Goal: Transaction & Acquisition: Purchase product/service

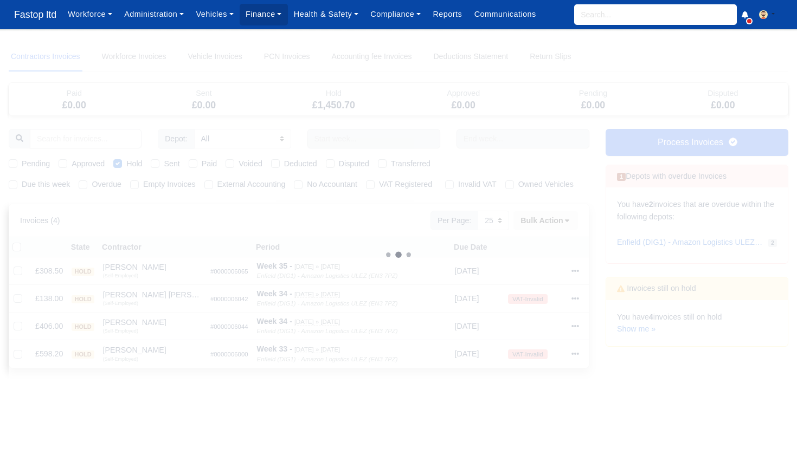
select select "25"
click at [39, 15] on span "Fastop ltd" at bounding box center [35, 15] width 53 height 22
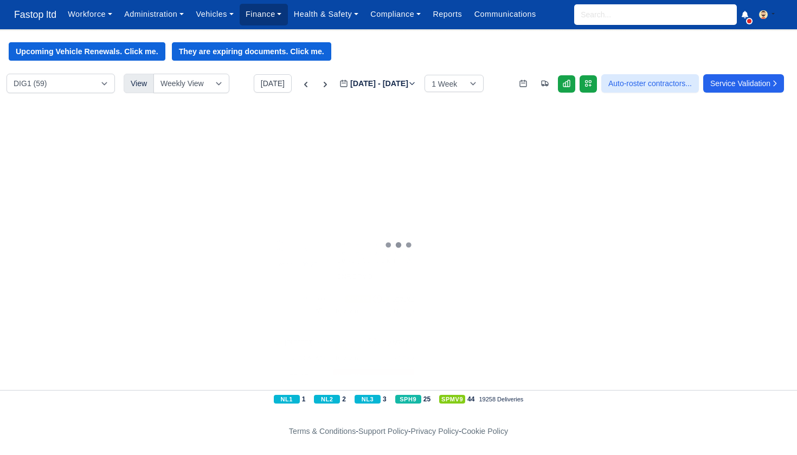
click at [274, 16] on link "Finance" at bounding box center [264, 14] width 48 height 21
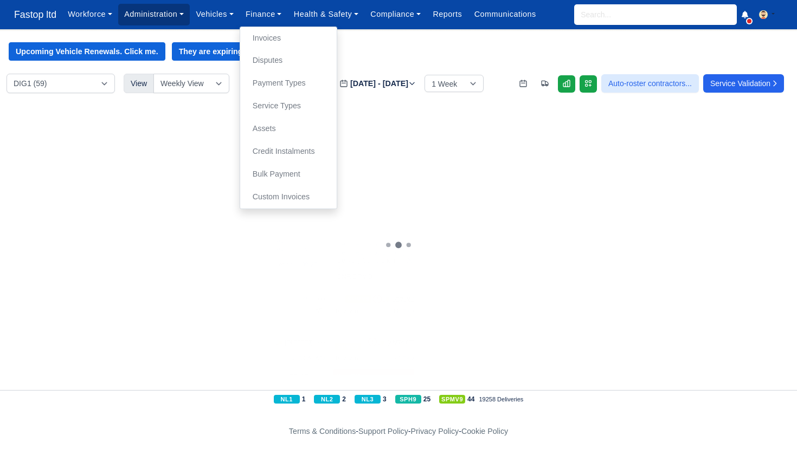
click at [160, 15] on link "Administration" at bounding box center [154, 14] width 72 height 21
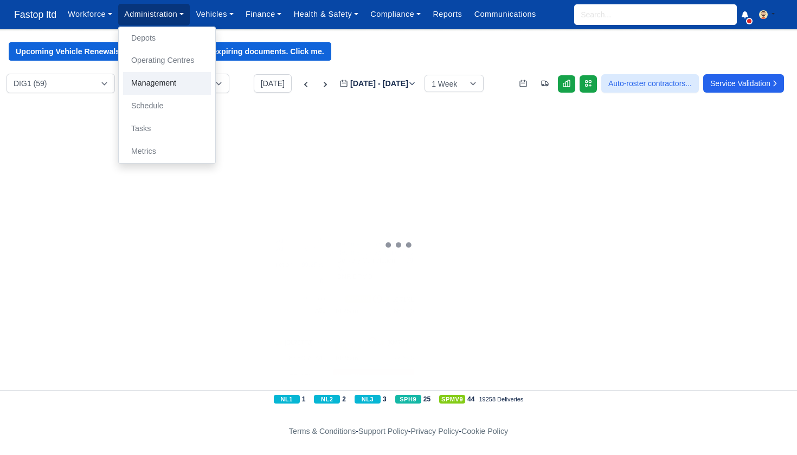
click at [167, 86] on link "Management" at bounding box center [167, 83] width 88 height 23
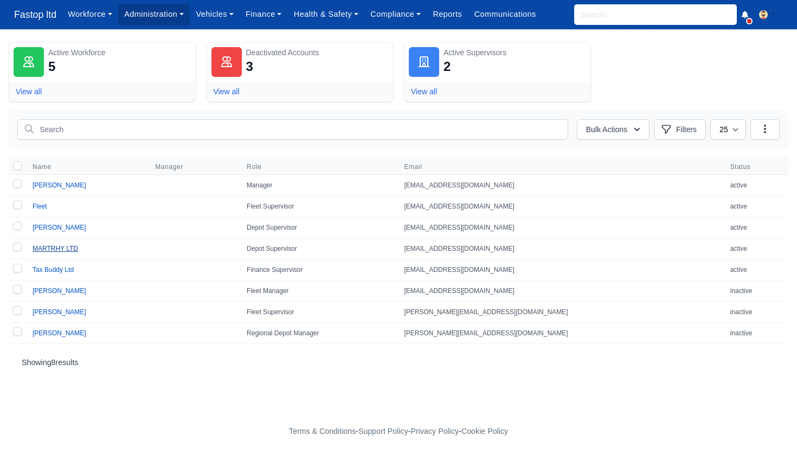
click at [60, 250] on link "MARTRHY LTD" at bounding box center [56, 249] width 46 height 8
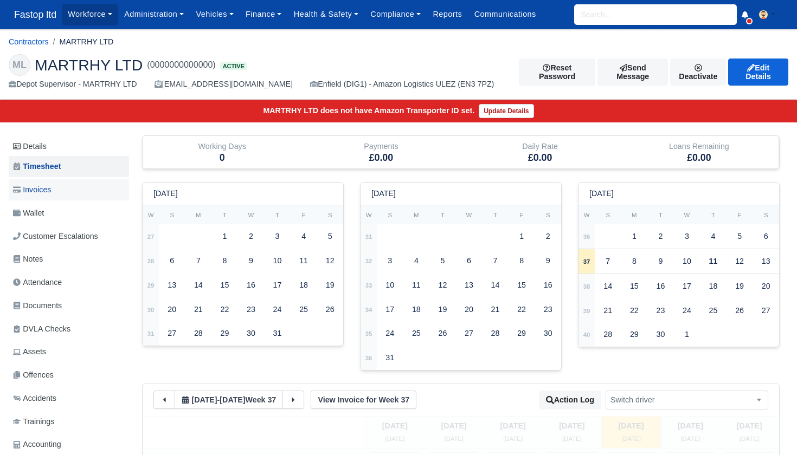
click at [47, 188] on span "Invoices" at bounding box center [32, 190] width 38 height 12
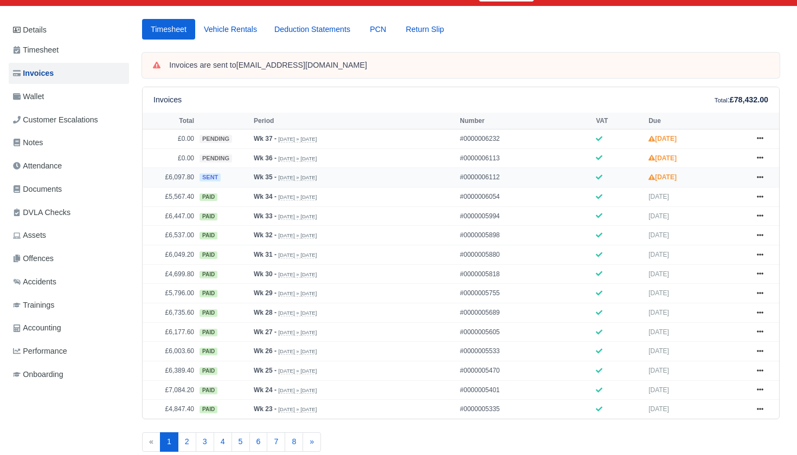
scroll to position [194, 0]
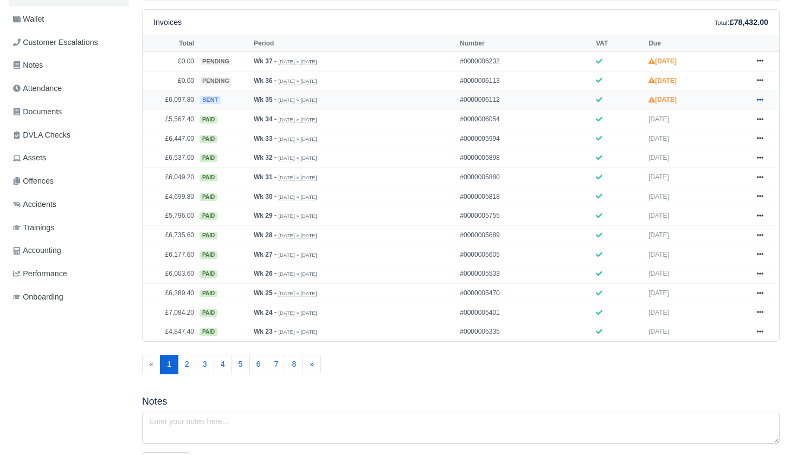
click at [757, 101] on icon at bounding box center [760, 100] width 7 height 2
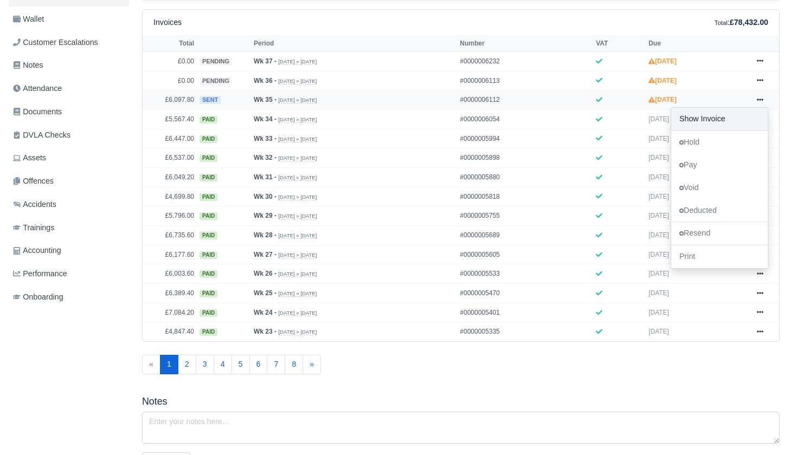
click at [730, 131] on link "Show Invoice" at bounding box center [719, 119] width 96 height 23
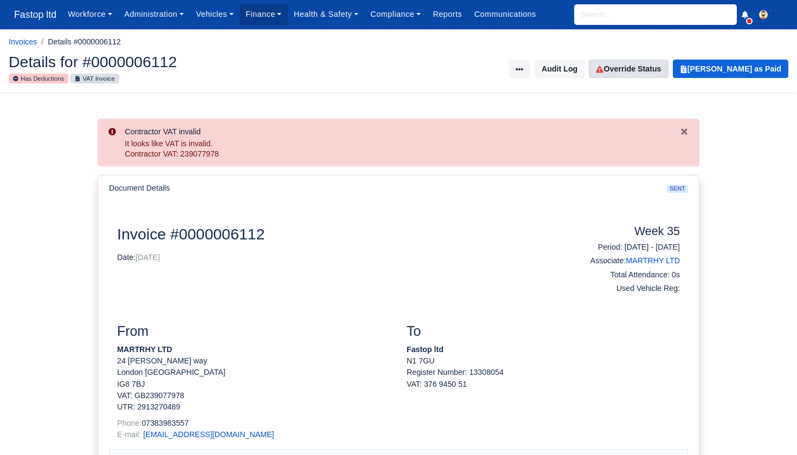
click at [668, 70] on link "Override Status" at bounding box center [628, 69] width 79 height 18
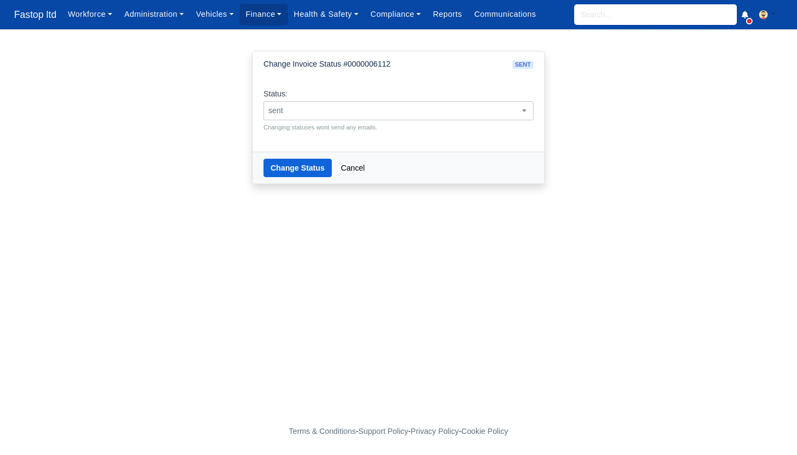
click at [443, 117] on span "sent" at bounding box center [398, 110] width 270 height 19
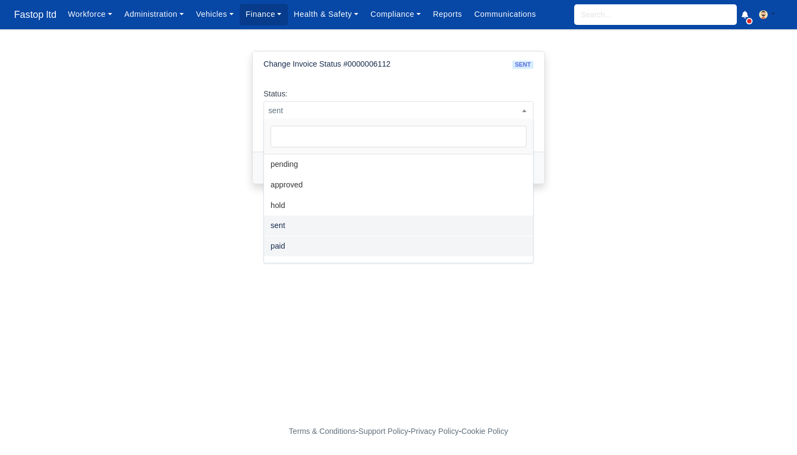
select select "paid"
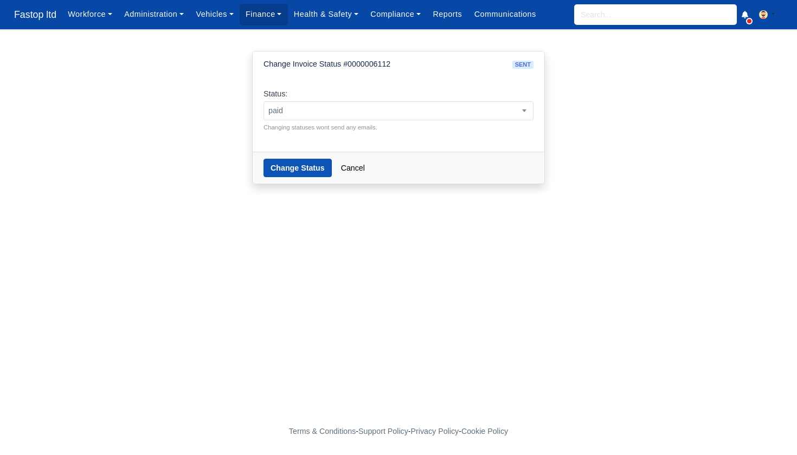
click at [294, 163] on button "Change Status" at bounding box center [297, 168] width 68 height 18
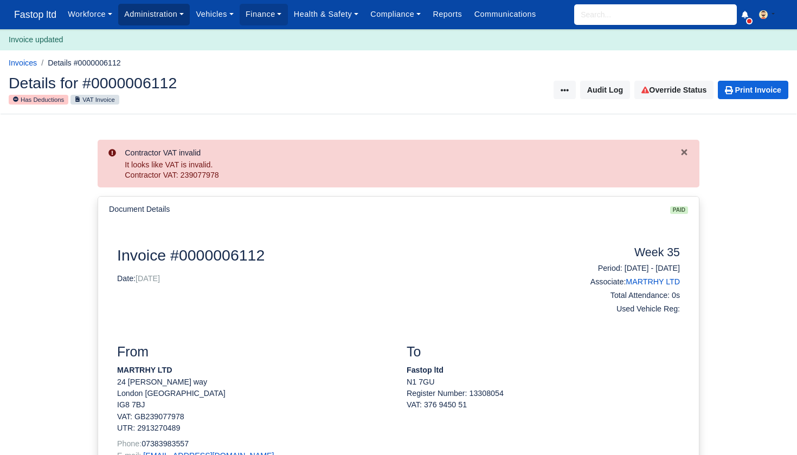
click at [181, 18] on link "Administration" at bounding box center [154, 14] width 72 height 21
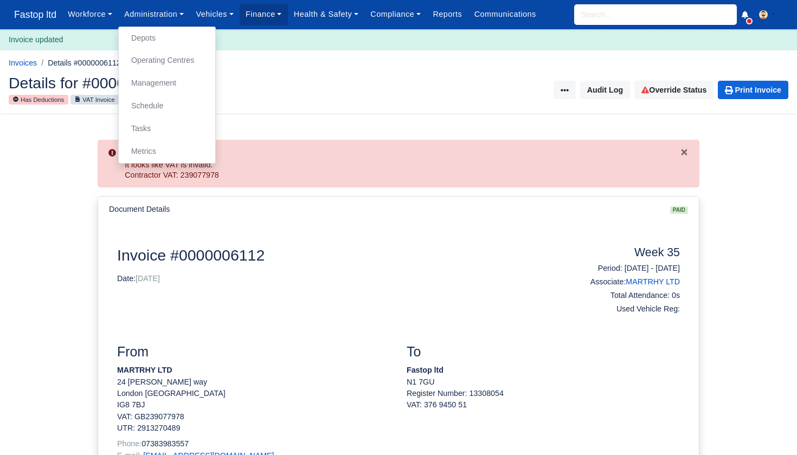
click at [170, 85] on link "Management" at bounding box center [167, 83] width 88 height 23
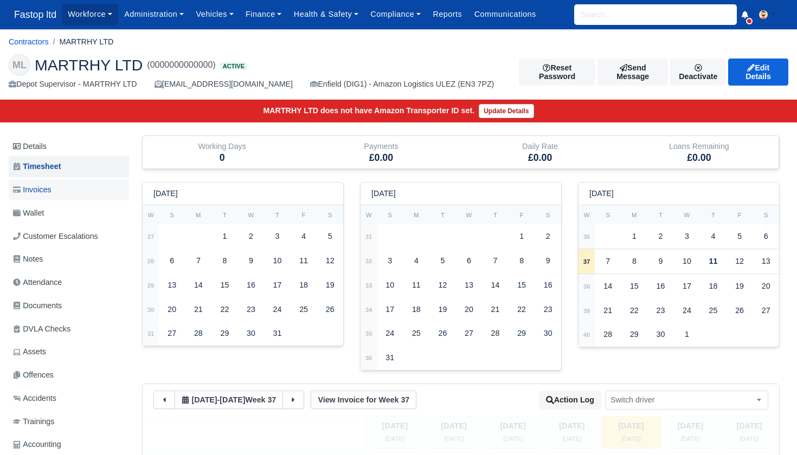
click at [55, 195] on link "Invoices" at bounding box center [69, 189] width 120 height 21
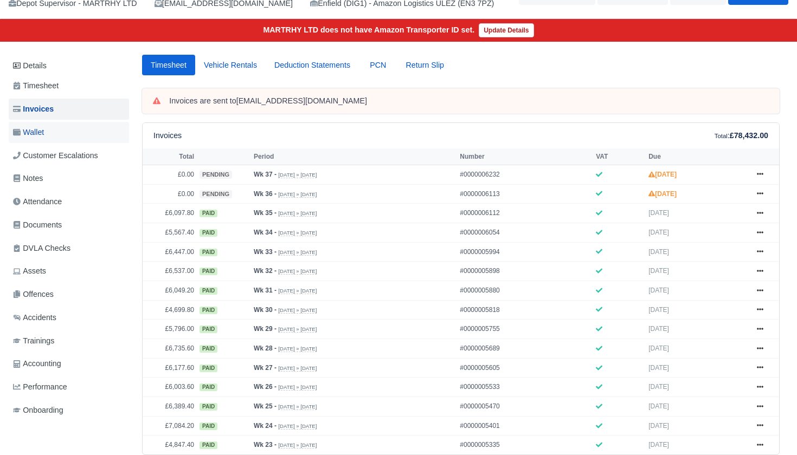
scroll to position [79, 0]
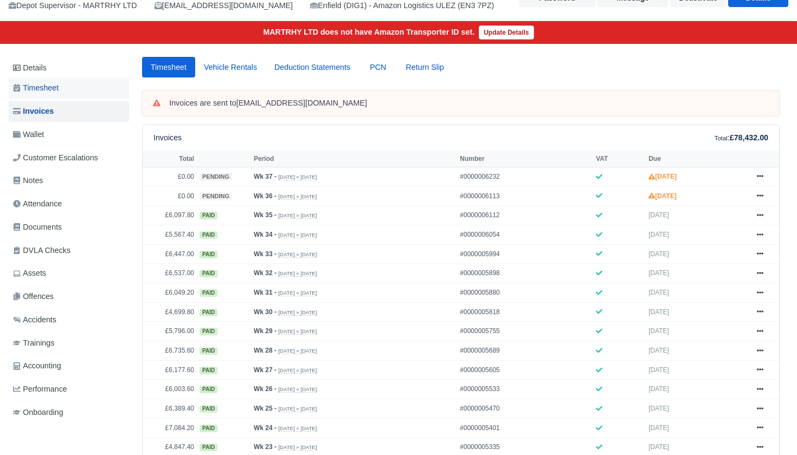
click at [48, 90] on span "Timesheet" at bounding box center [36, 88] width 46 height 12
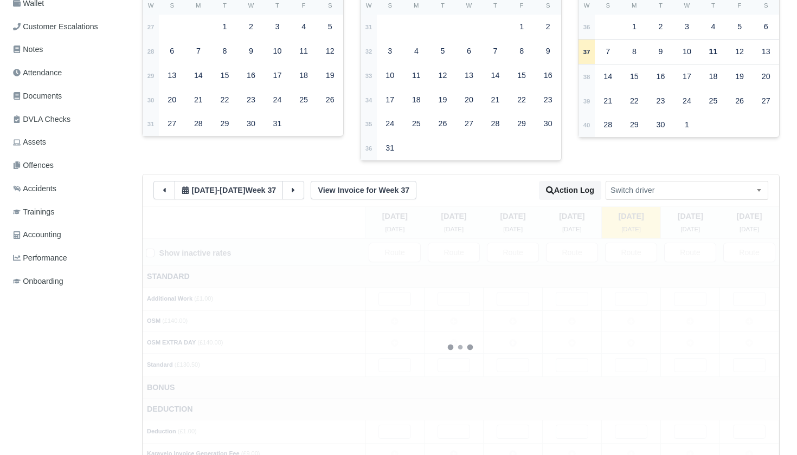
scroll to position [261, 0]
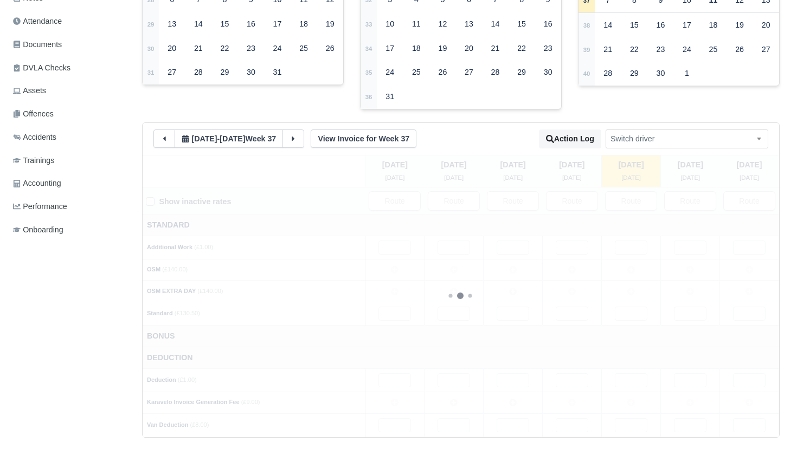
drag, startPoint x: 160, startPoint y: 132, endPoint x: 187, endPoint y: 143, distance: 29.0
click at [160, 132] on button at bounding box center [164, 139] width 22 height 18
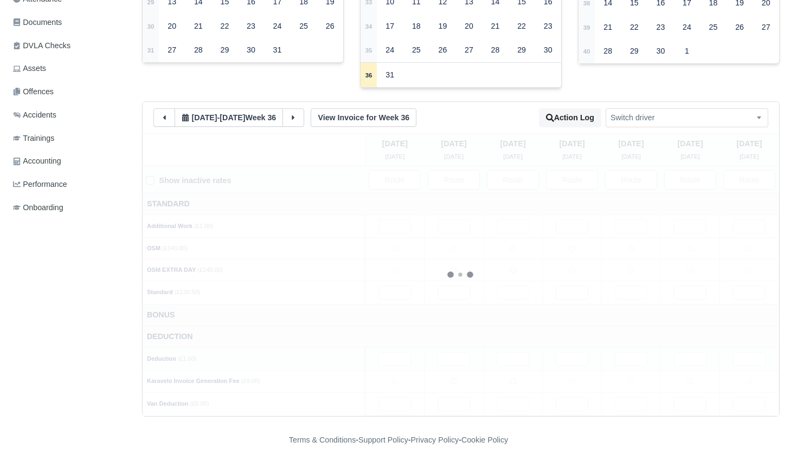
scroll to position [283, 0]
click at [387, 245] on td at bounding box center [394, 250] width 59 height 22
drag, startPoint x: 450, startPoint y: 244, endPoint x: 484, endPoint y: 246, distance: 34.2
click at [451, 246] on icon at bounding box center [454, 250] width 8 height 8
drag, startPoint x: 507, startPoint y: 244, endPoint x: 545, endPoint y: 244, distance: 37.9
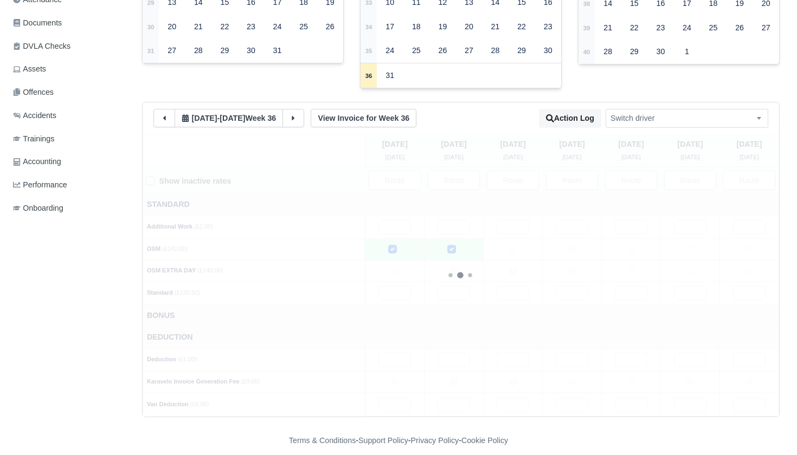
click at [507, 244] on td at bounding box center [513, 250] width 59 height 22
drag, startPoint x: 568, startPoint y: 243, endPoint x: 610, endPoint y: 244, distance: 42.8
click at [568, 243] on td at bounding box center [572, 250] width 59 height 22
click at [633, 246] on icon at bounding box center [631, 250] width 8 height 8
click at [683, 242] on td at bounding box center [690, 250] width 59 height 22
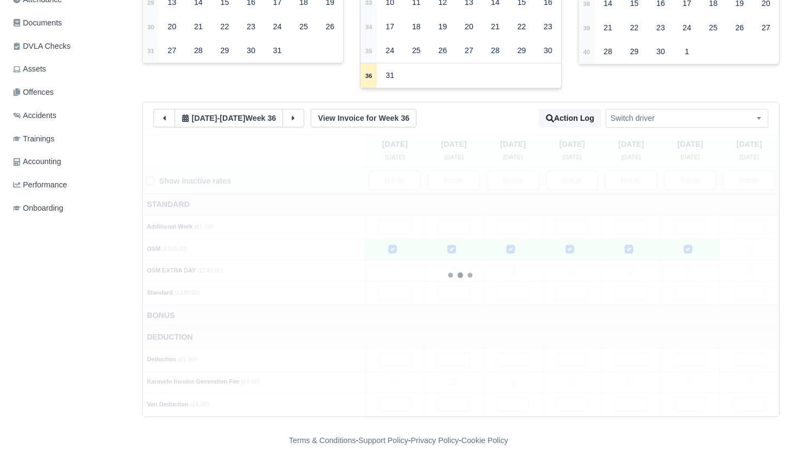
drag, startPoint x: 690, startPoint y: 263, endPoint x: 679, endPoint y: 290, distance: 28.7
click at [690, 267] on icon at bounding box center [690, 271] width 8 height 8
click at [395, 378] on icon at bounding box center [395, 382] width 8 height 8
click at [403, 399] on input "text" at bounding box center [394, 405] width 33 height 14
click at [452, 398] on input "text" at bounding box center [453, 405] width 33 height 14
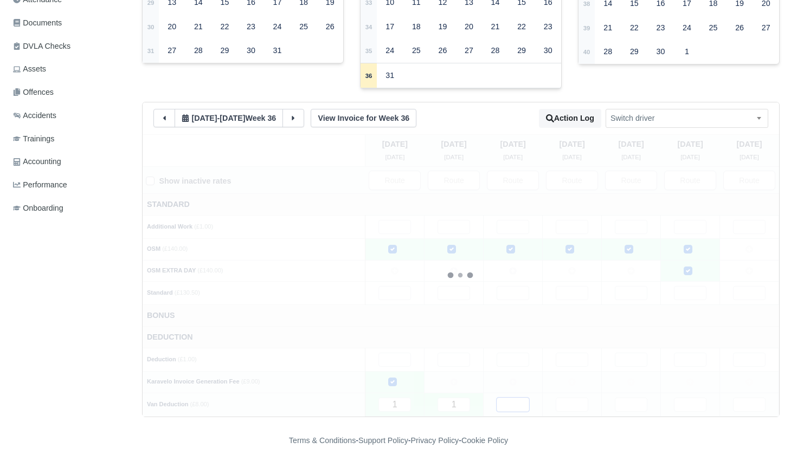
click at [512, 399] on input "text" at bounding box center [513, 405] width 33 height 14
click at [562, 399] on input "text" at bounding box center [572, 405] width 33 height 14
click at [624, 398] on input "text" at bounding box center [631, 405] width 33 height 14
click at [680, 398] on input "text" at bounding box center [690, 405] width 33 height 14
click at [740, 398] on input "text" at bounding box center [749, 405] width 33 height 14
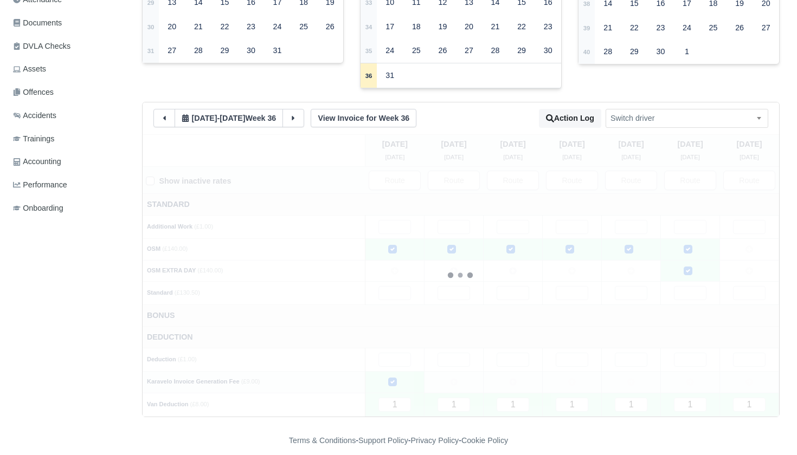
click at [572, 425] on footer "Terms & Conditions - Support Policy - Privacy Policy - Cookie Policy" at bounding box center [398, 440] width 797 height 47
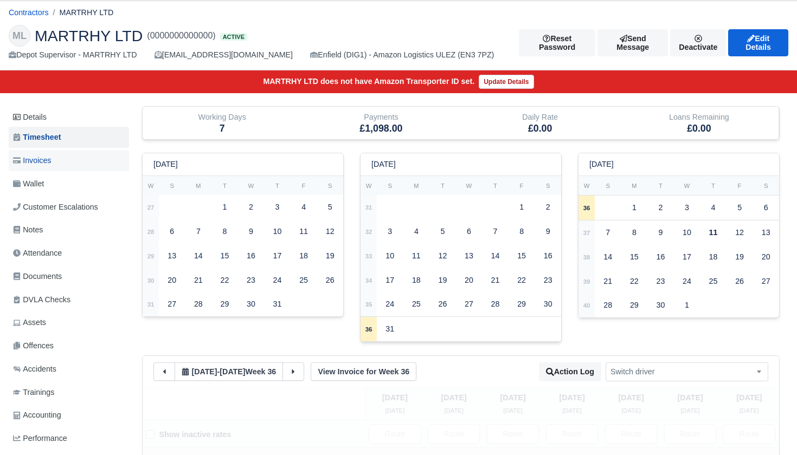
scroll to position [27, 0]
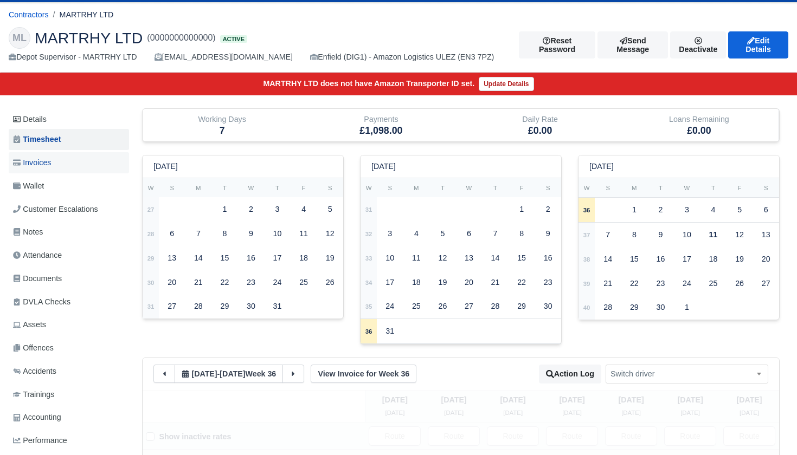
click at [40, 160] on span "Invoices" at bounding box center [32, 163] width 38 height 12
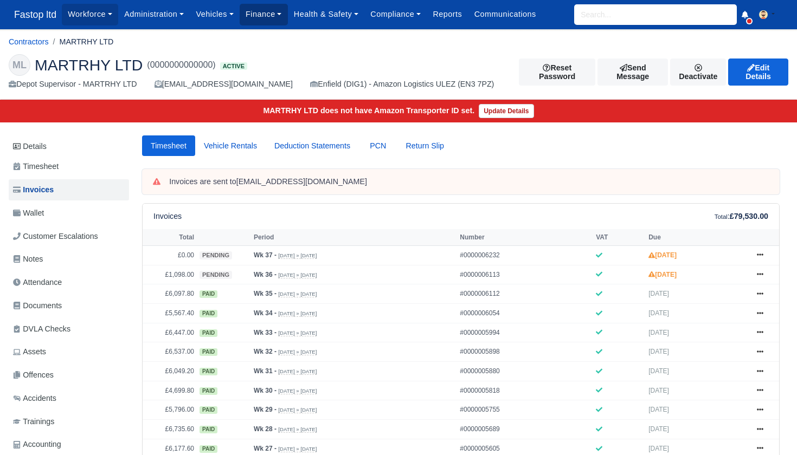
click at [272, 12] on link "Finance" at bounding box center [264, 14] width 48 height 21
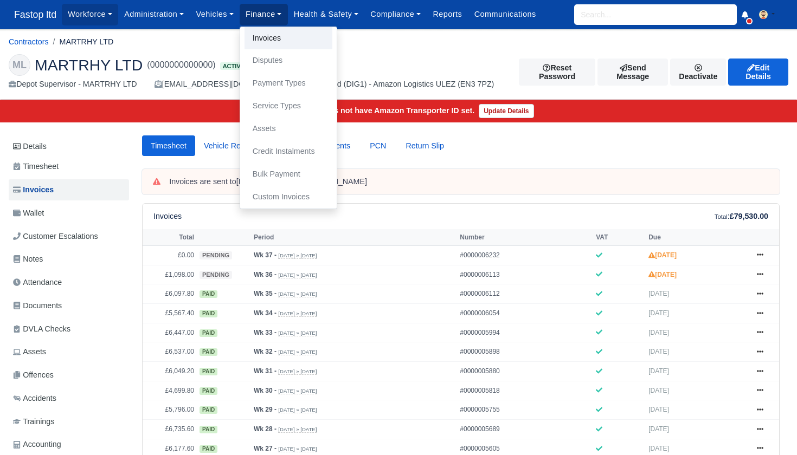
click at [285, 40] on link "Invoices" at bounding box center [288, 38] width 88 height 23
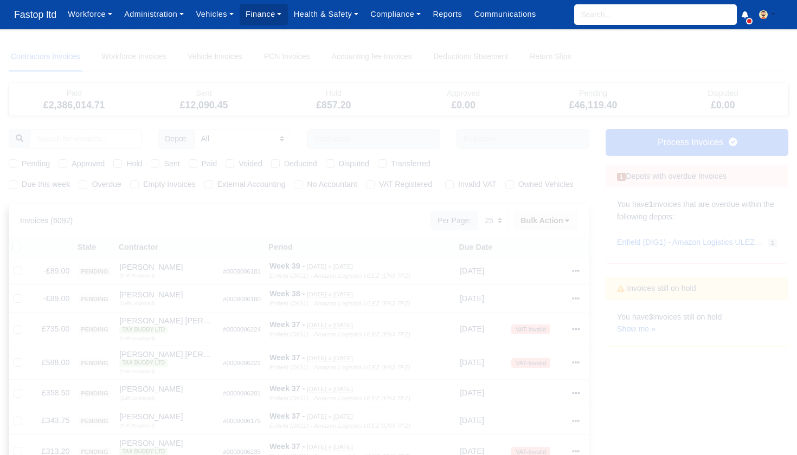
select select "25"
click at [699, 144] on link "Process Invoices" at bounding box center [696, 142] width 183 height 27
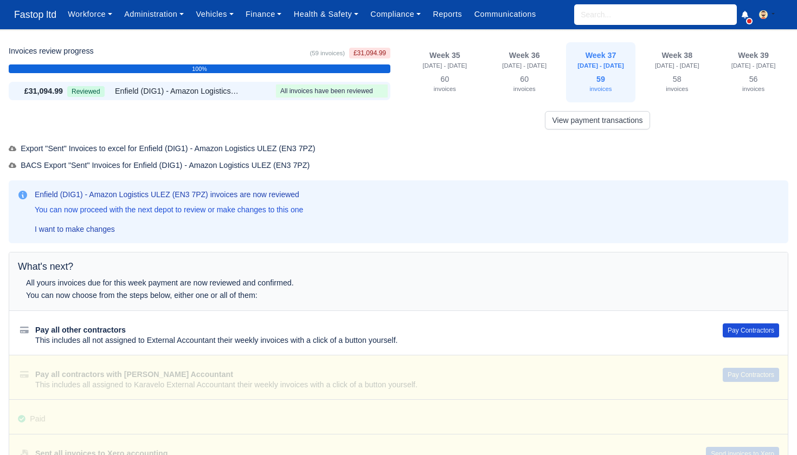
click at [753, 330] on button "Pay Contractors" at bounding box center [751, 331] width 56 height 14
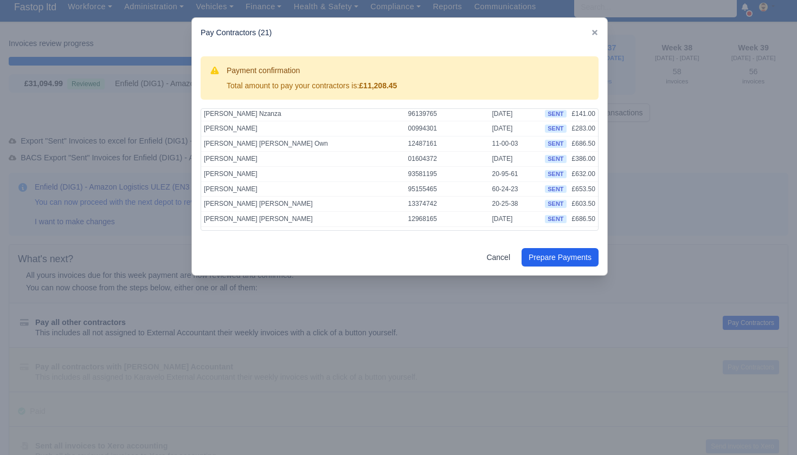
scroll to position [200, 0]
click at [538, 260] on button "Prepare Payments" at bounding box center [559, 257] width 77 height 18
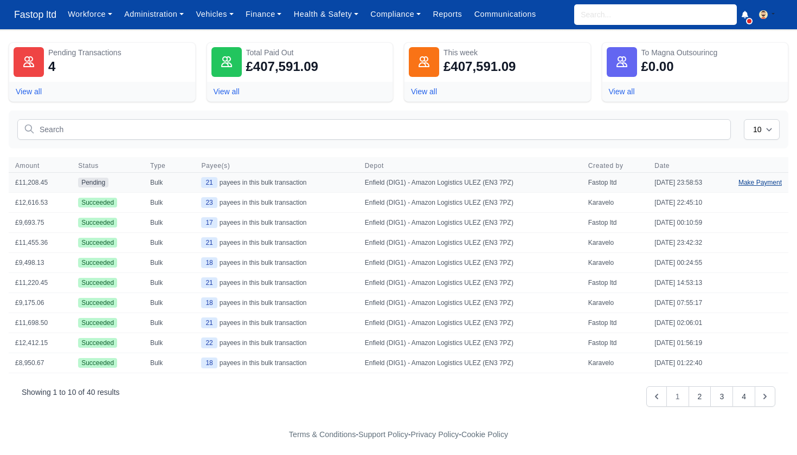
click at [750, 181] on link "Make Payment" at bounding box center [760, 183] width 56 height 20
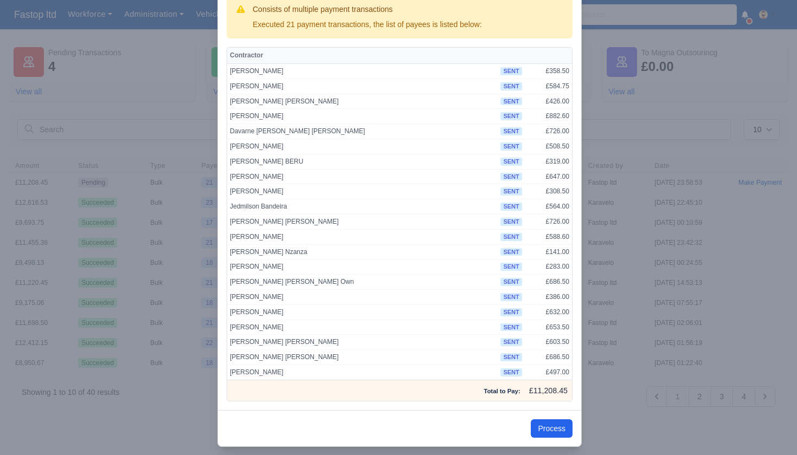
scroll to position [61, 0]
click at [551, 421] on button "Process" at bounding box center [552, 429] width 42 height 18
